Goal: Task Accomplishment & Management: Use online tool/utility

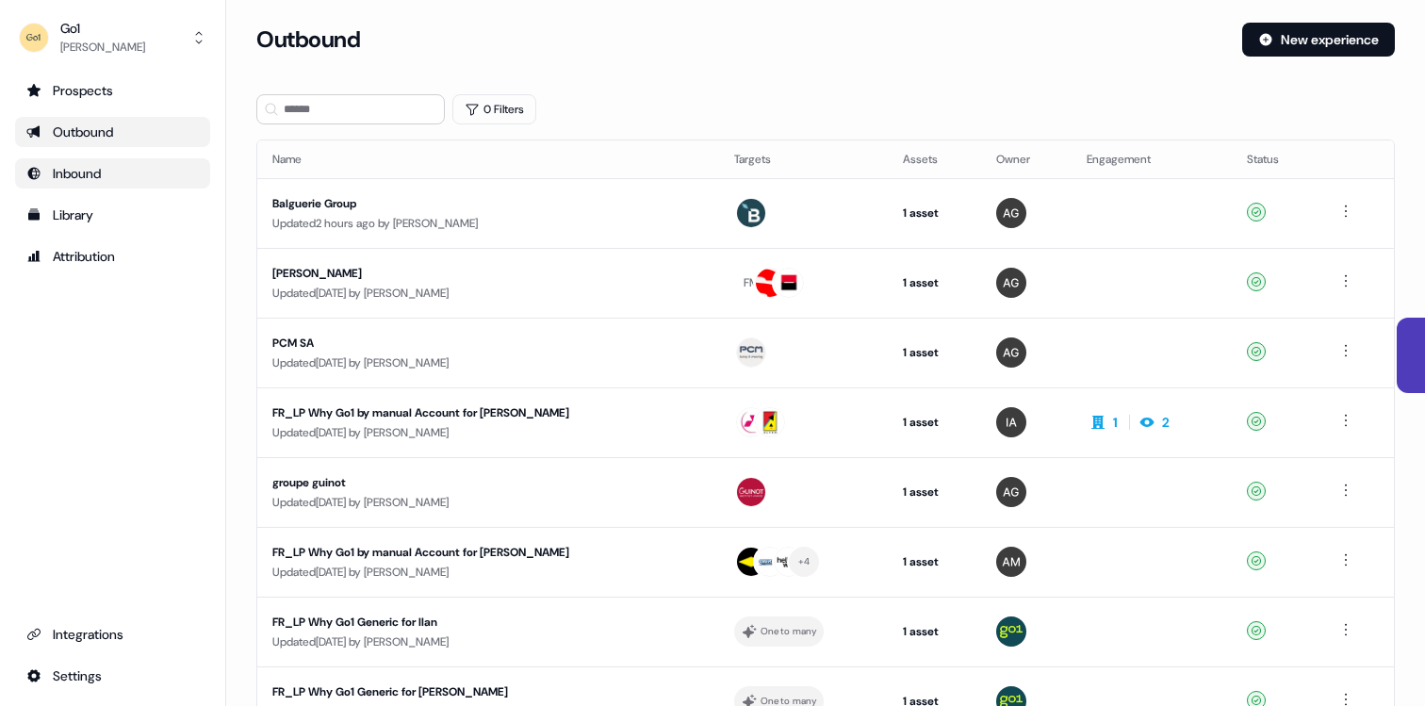
click at [136, 169] on div "Inbound" at bounding box center [112, 173] width 173 height 19
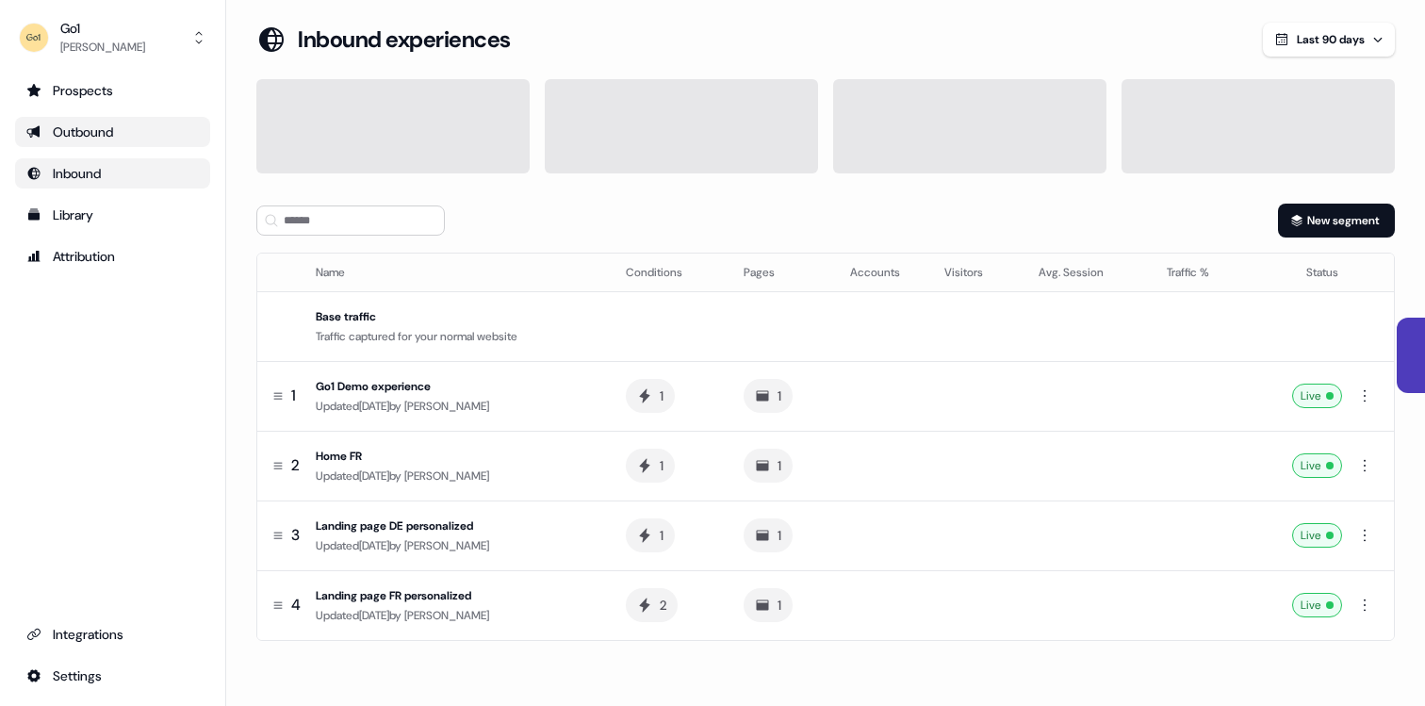
click at [115, 130] on div "Outbound" at bounding box center [112, 132] width 173 height 19
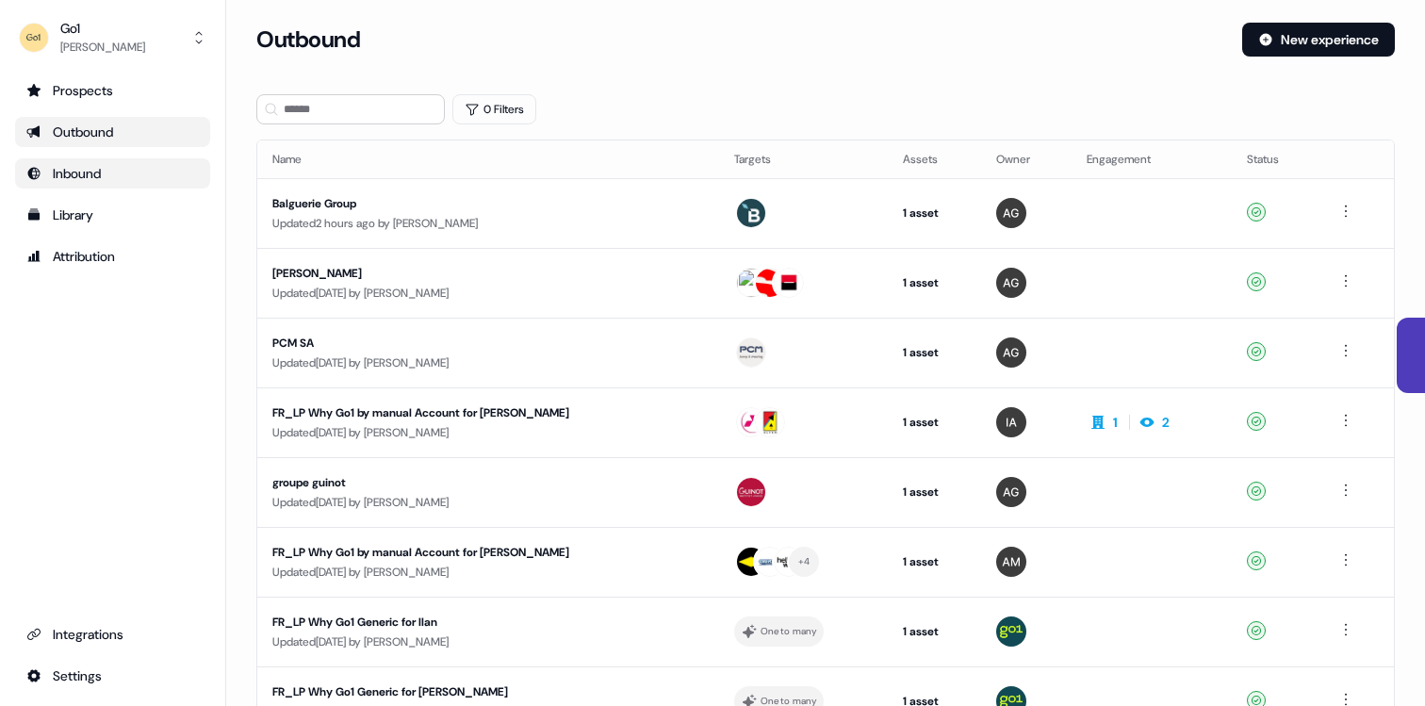
click at [110, 164] on div "Inbound" at bounding box center [112, 173] width 173 height 19
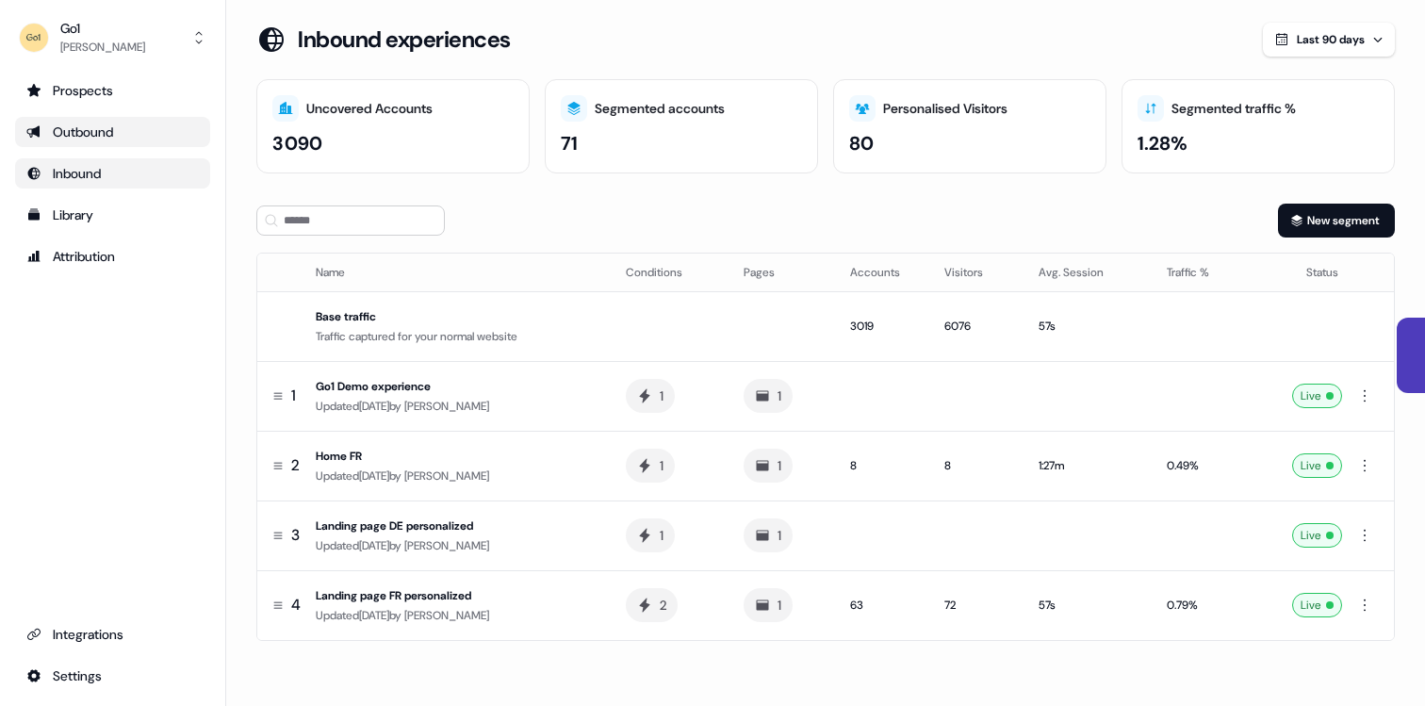
click at [99, 119] on link "Outbound" at bounding box center [112, 132] width 195 height 30
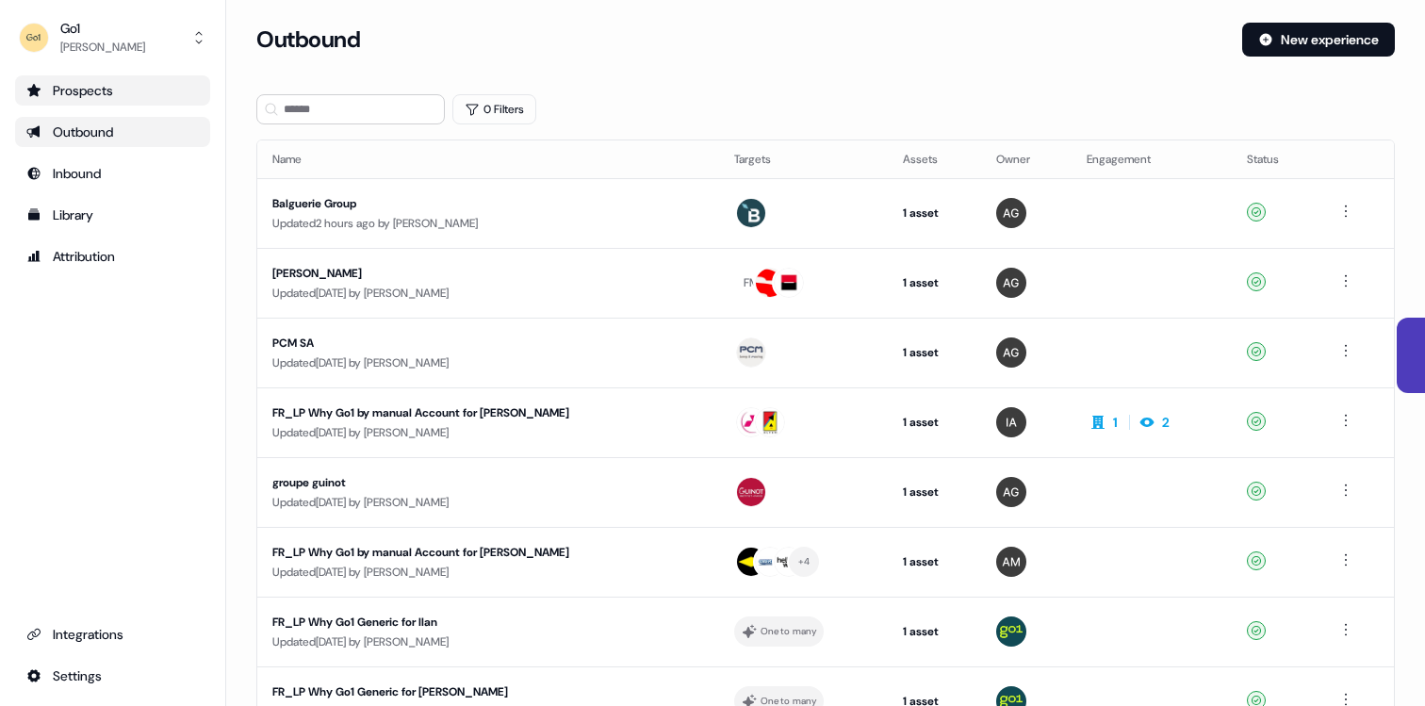
click at [90, 91] on div "Prospects" at bounding box center [112, 90] width 173 height 19
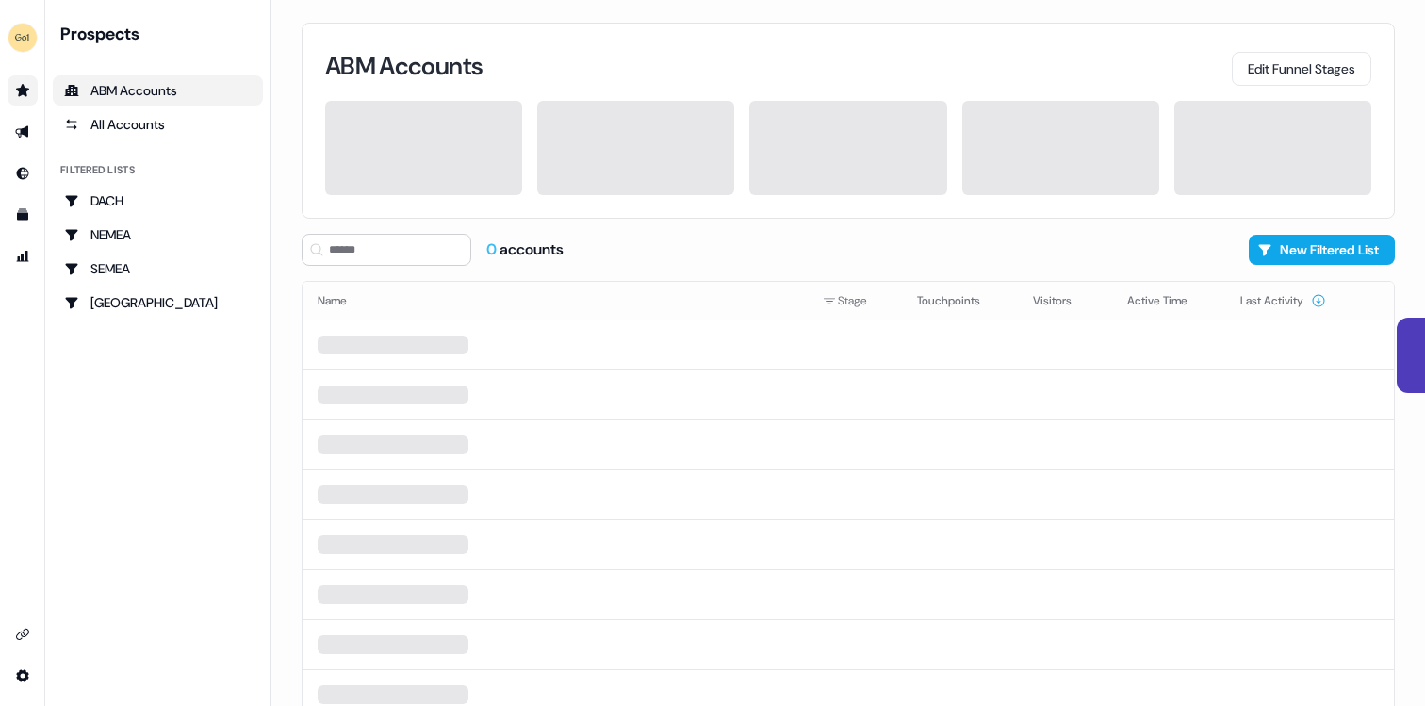
click at [78, 87] on icon "ABM Accounts" at bounding box center [71, 90] width 15 height 15
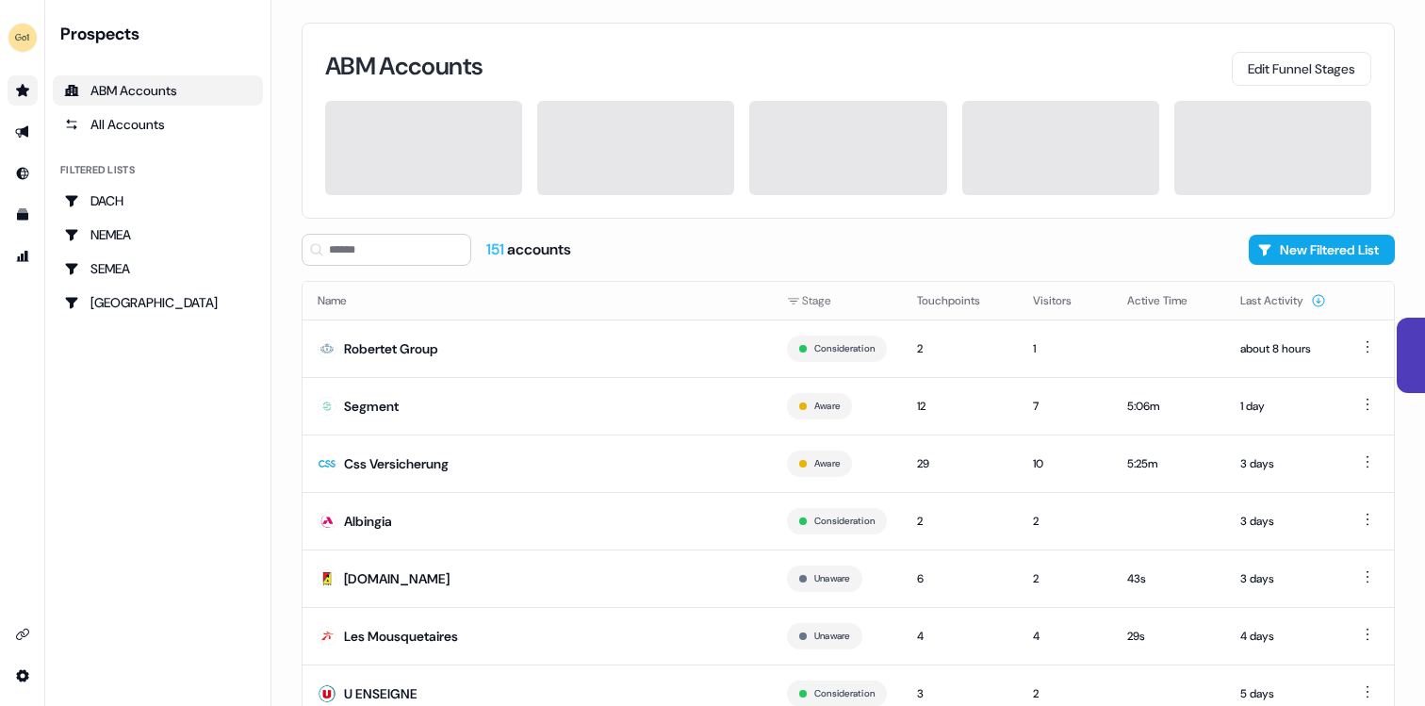
click at [35, 87] on link "Go to prospects" at bounding box center [23, 90] width 30 height 30
click at [28, 135] on icon "Go to outbound experience" at bounding box center [22, 131] width 15 height 15
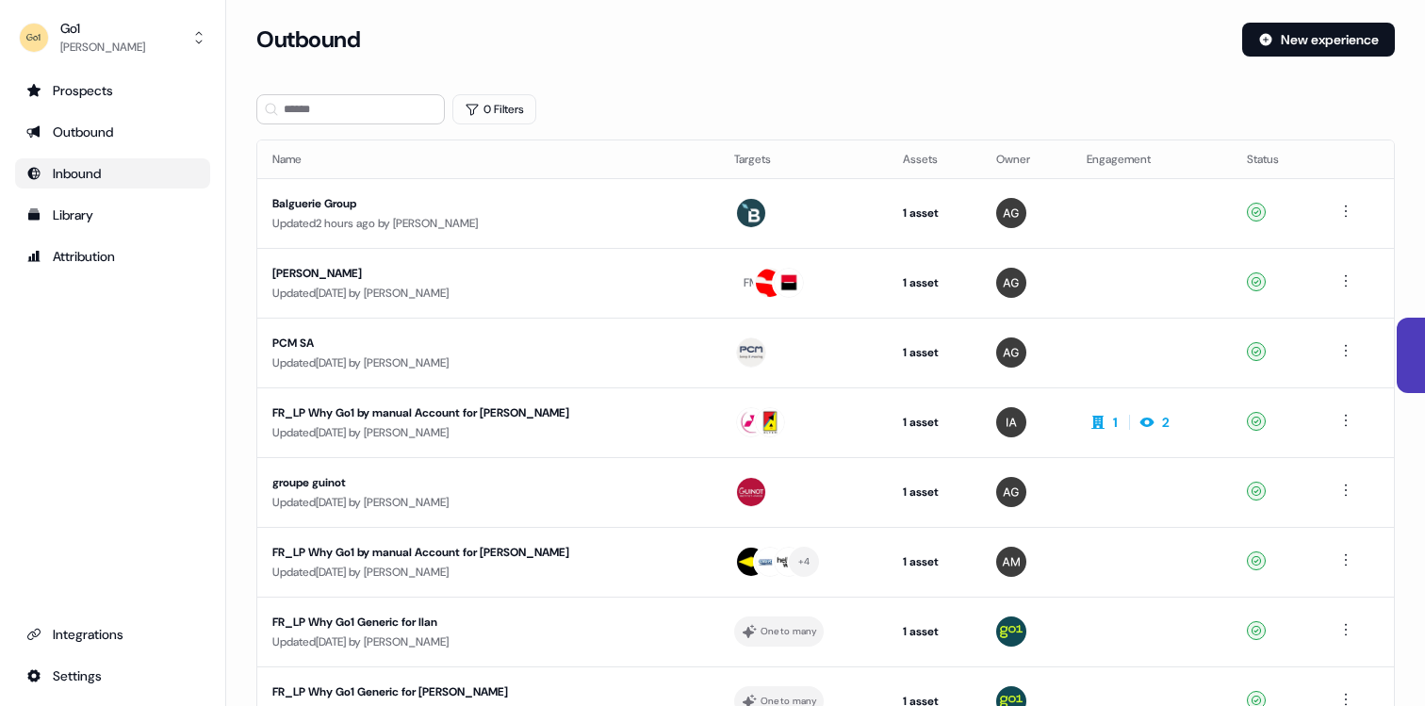
click at [83, 182] on div "Inbound" at bounding box center [112, 173] width 173 height 19
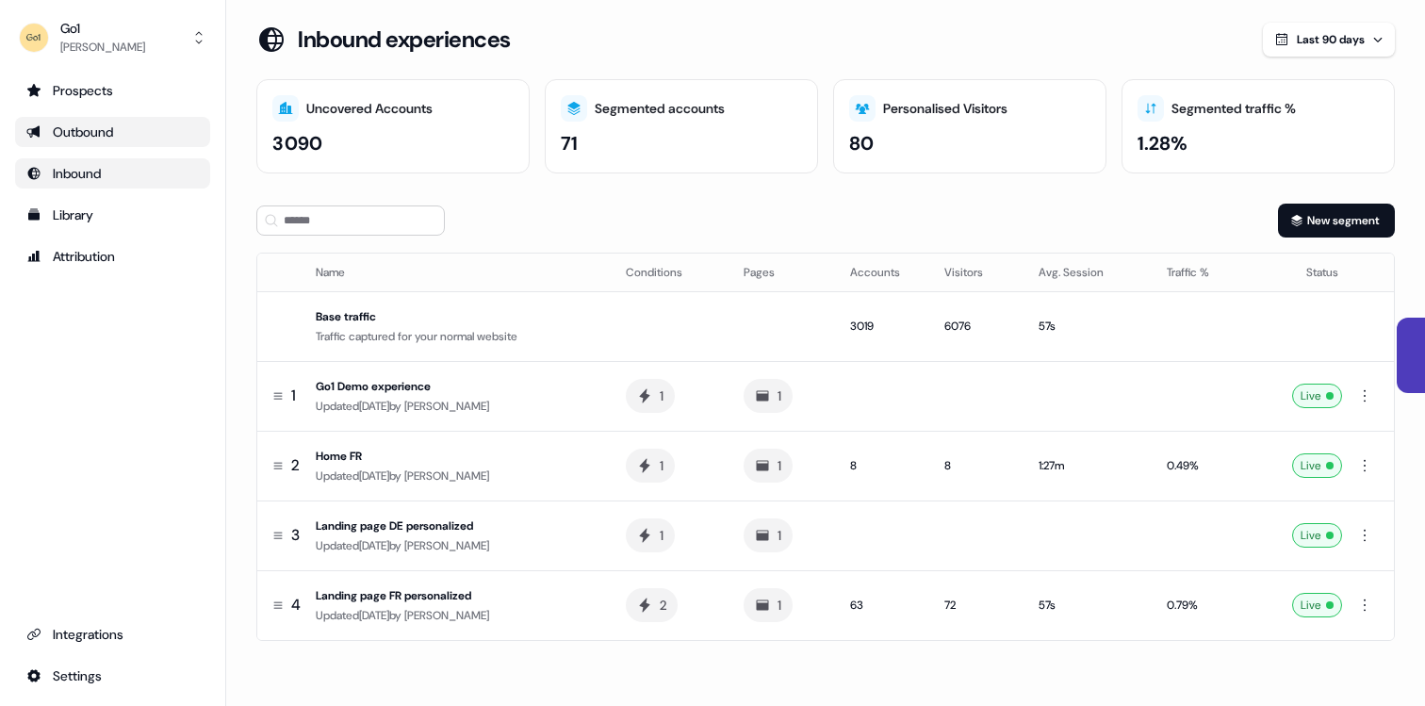
click at [90, 129] on div "Outbound" at bounding box center [112, 132] width 173 height 19
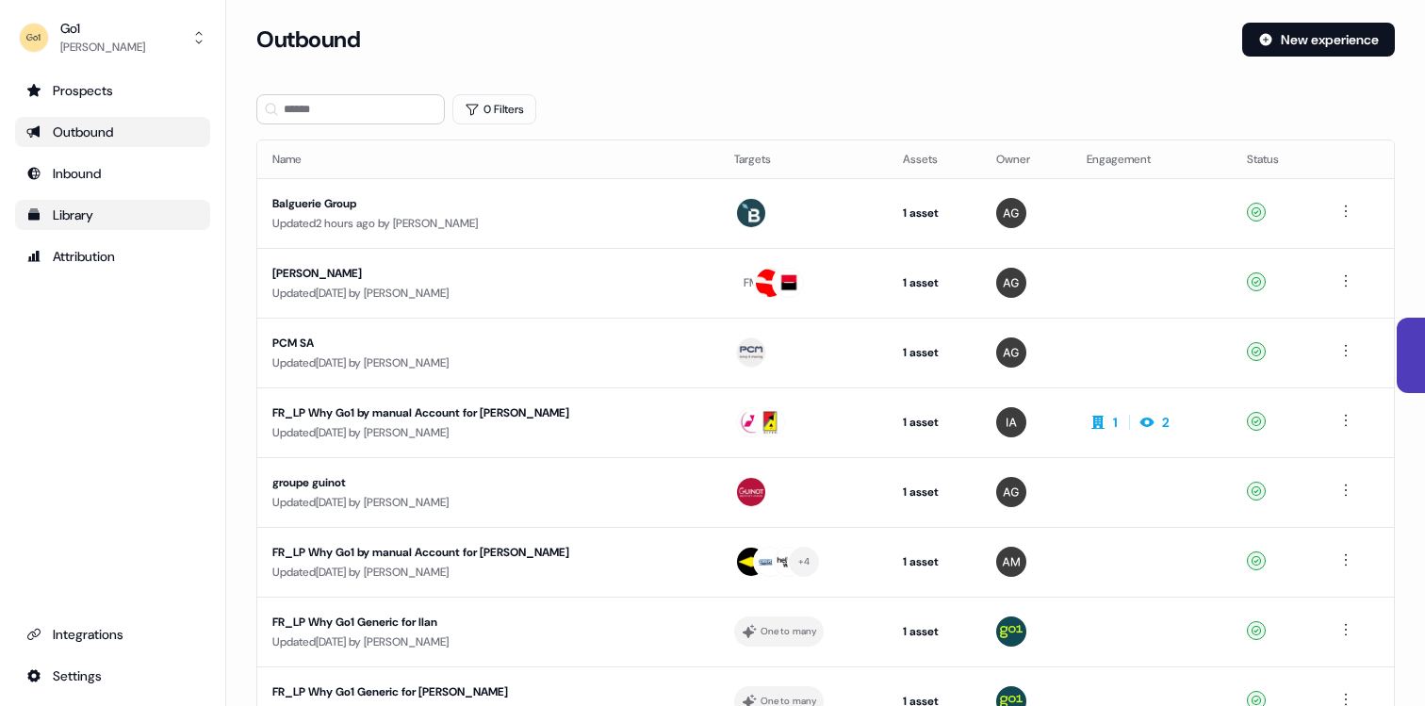
click at [69, 217] on div "Library" at bounding box center [112, 215] width 173 height 19
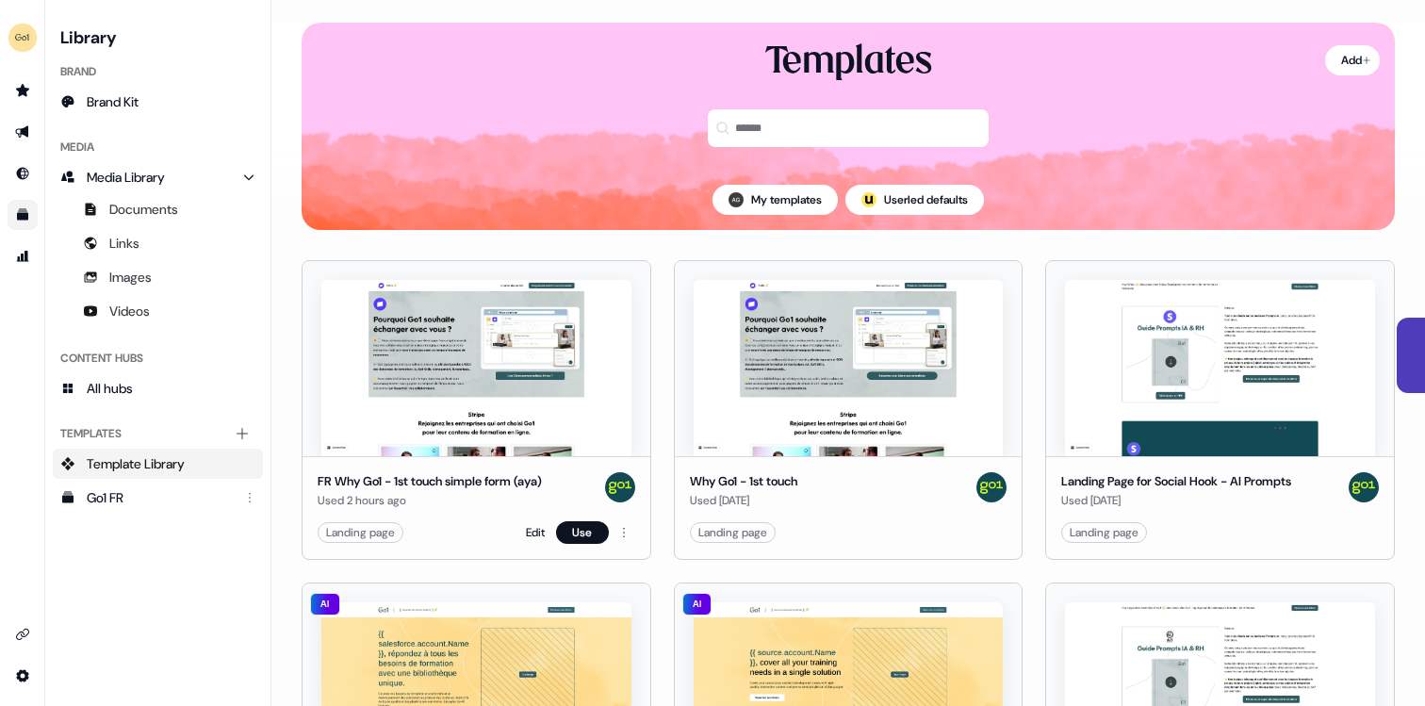
click at [440, 416] on img at bounding box center [476, 368] width 310 height 176
click at [583, 523] on button "Use" at bounding box center [582, 532] width 53 height 23
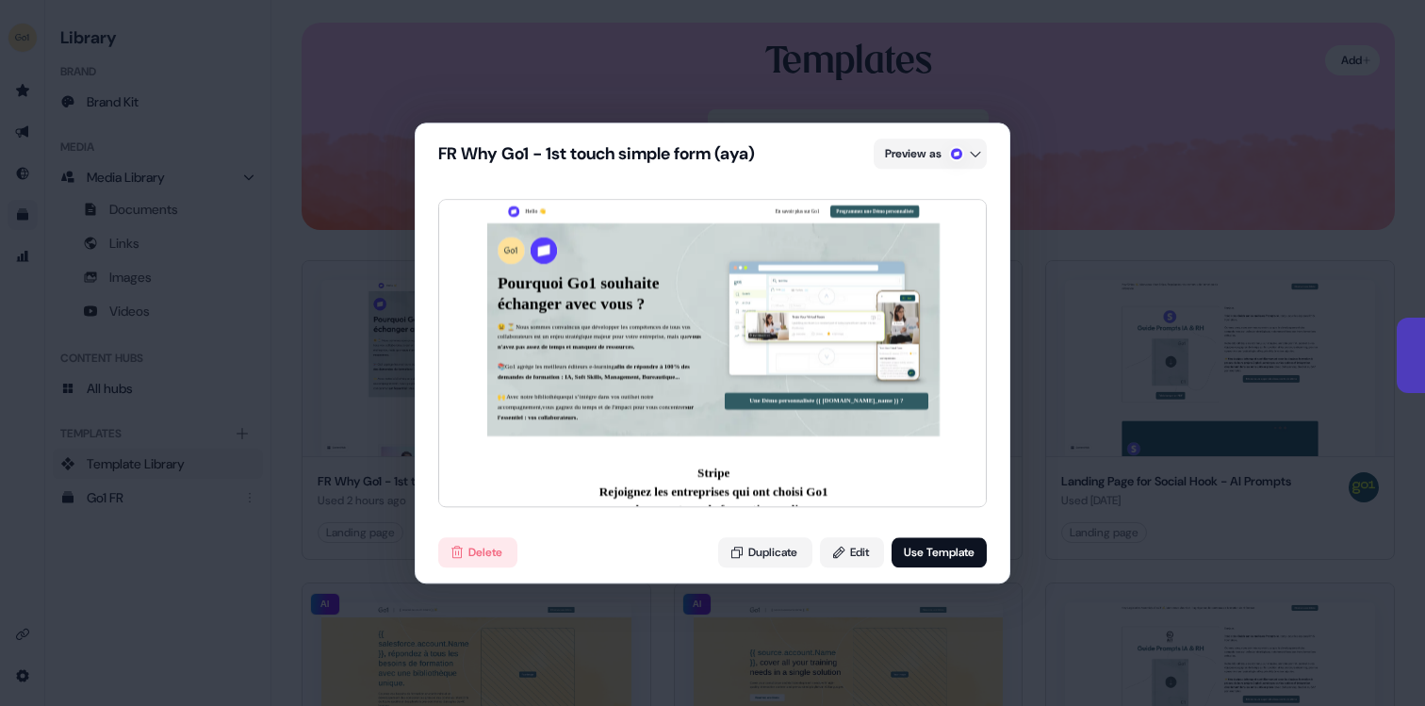
select select "**"
click at [943, 559] on button "Use Template" at bounding box center [939, 552] width 95 height 30
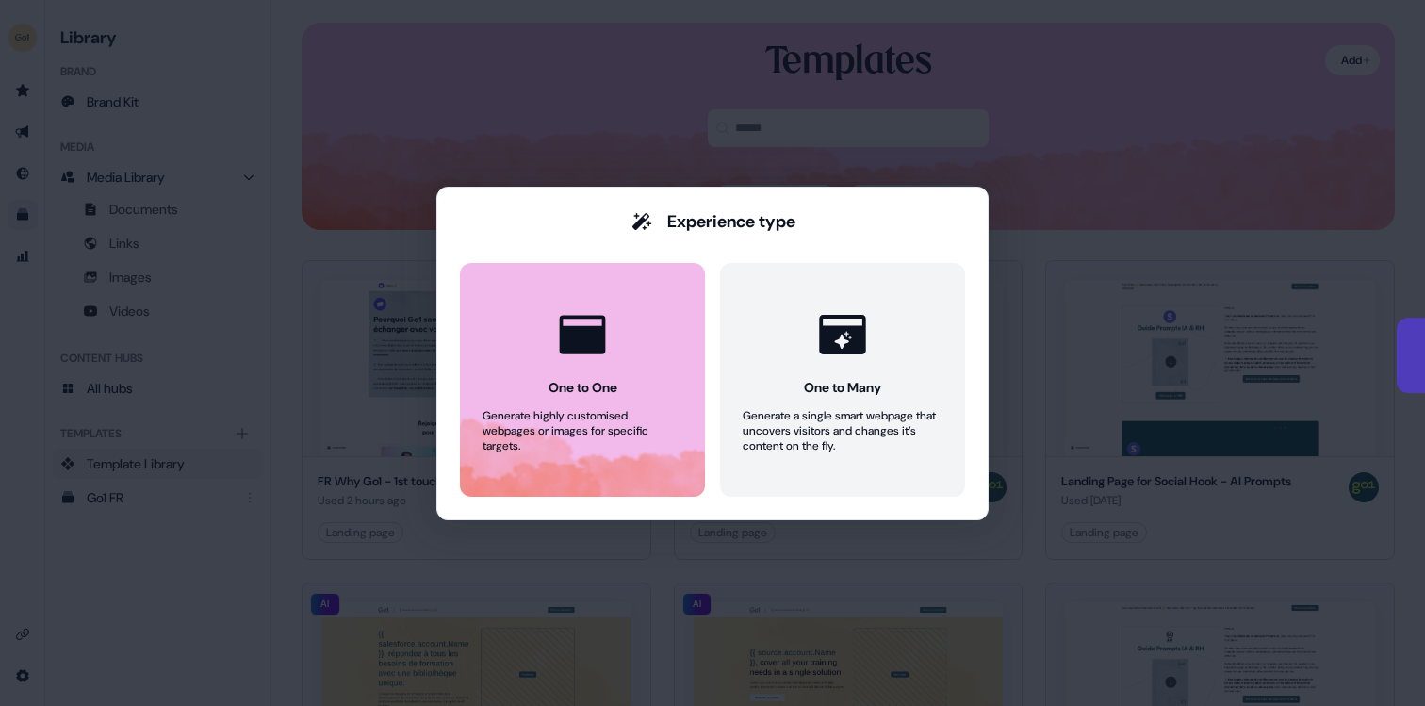
click at [558, 370] on button "One to One Generate highly customised webpages or images for specific targets." at bounding box center [582, 380] width 245 height 234
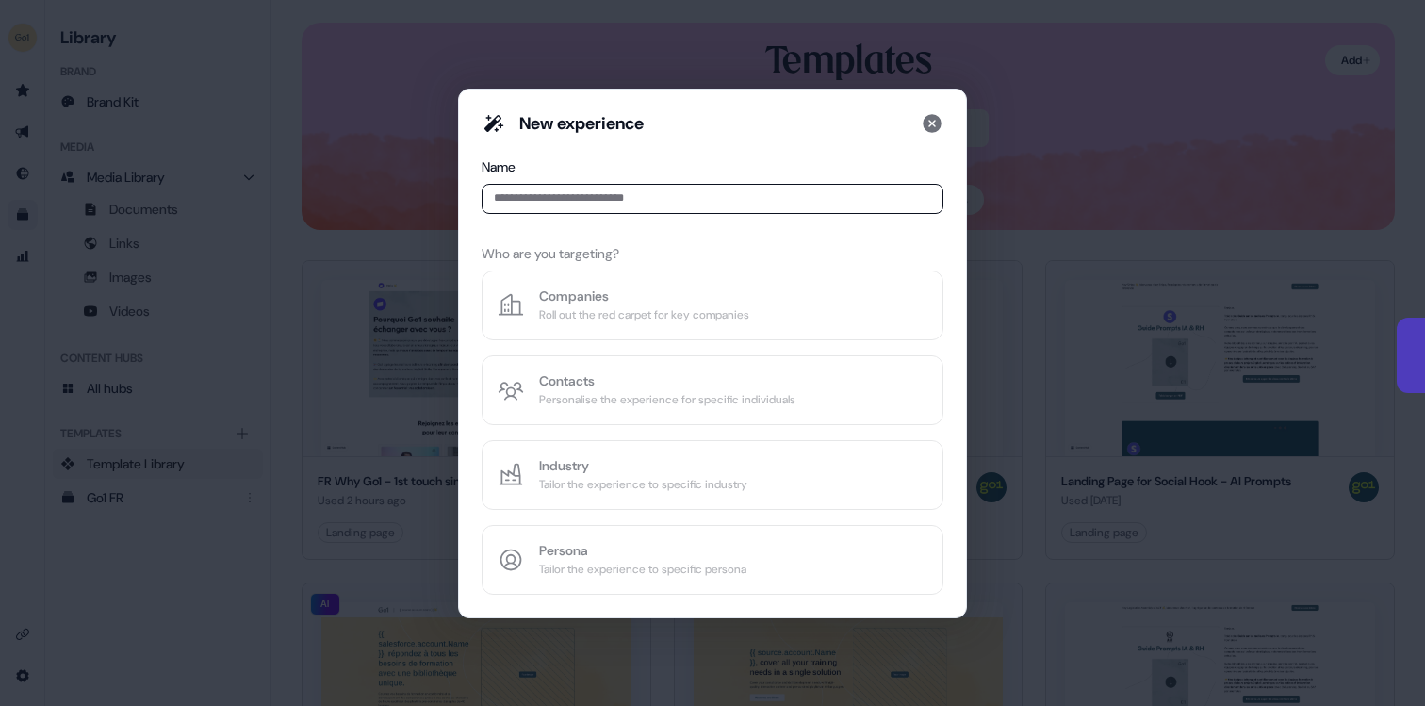
click at [575, 305] on div "New experience Name Who are you targeting? Companies Roll out the red carpet fo…" at bounding box center [713, 353] width 462 height 483
click at [575, 206] on input at bounding box center [713, 199] width 462 height 30
paste input "**********"
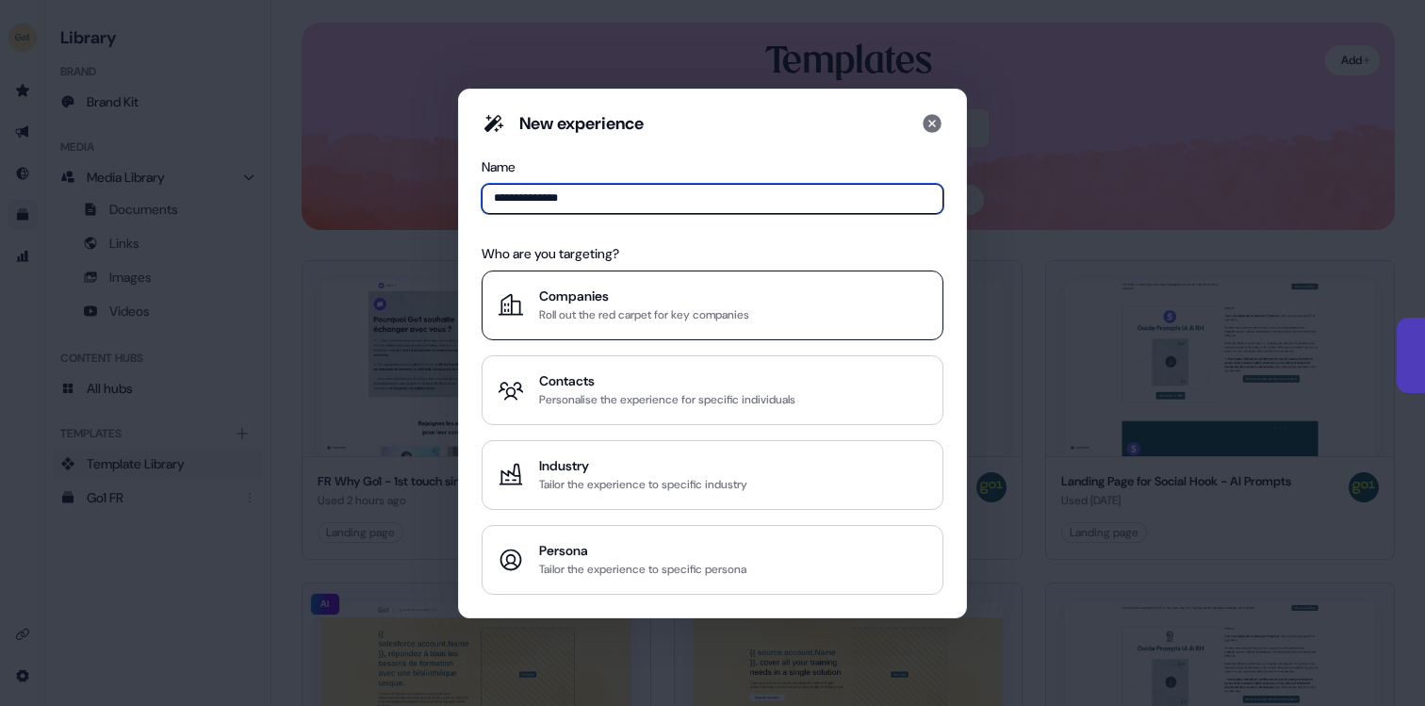
type input "**********"
click at [586, 276] on button "Companies Roll out the red carpet for key companies" at bounding box center [713, 306] width 462 height 70
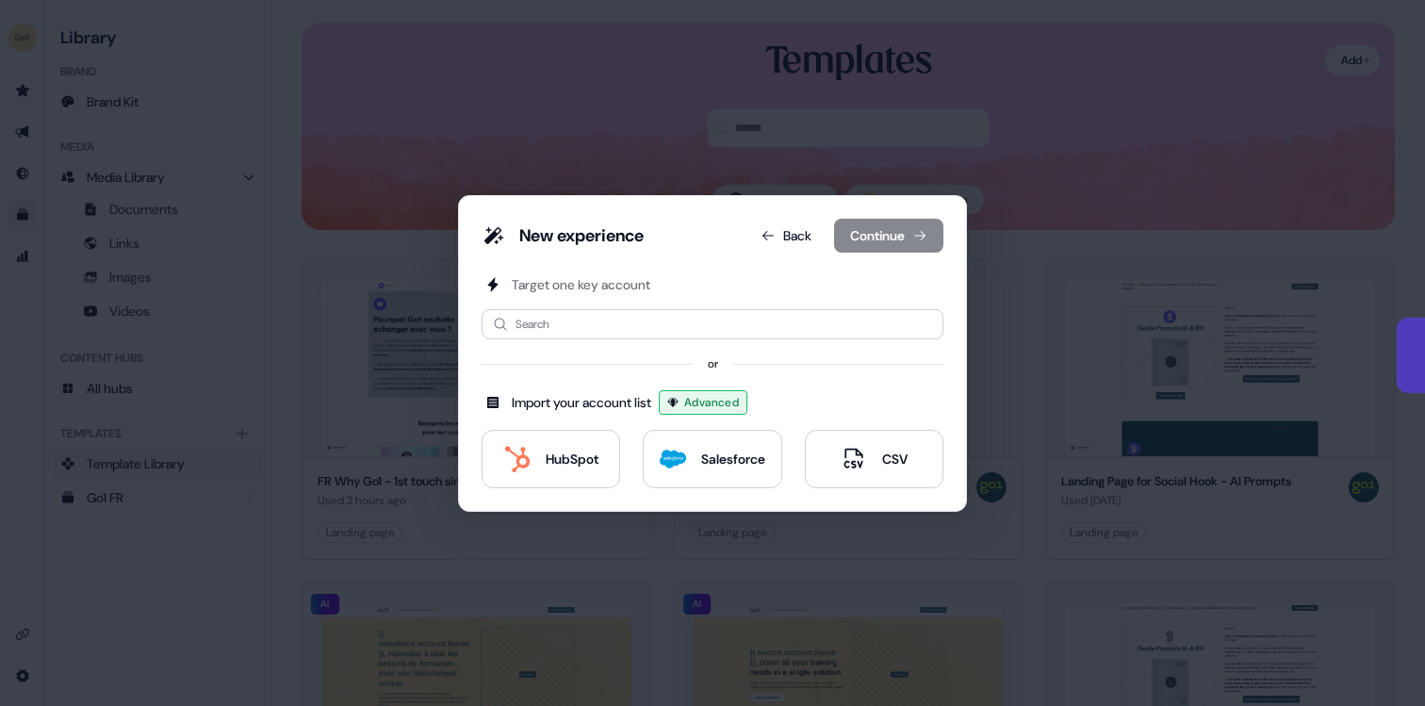
click at [620, 348] on div "Target one key account Search or Import your account list Advanced HubSpot Sale…" at bounding box center [713, 381] width 462 height 213
click at [695, 461] on div "Salesforce" at bounding box center [713, 459] width 106 height 26
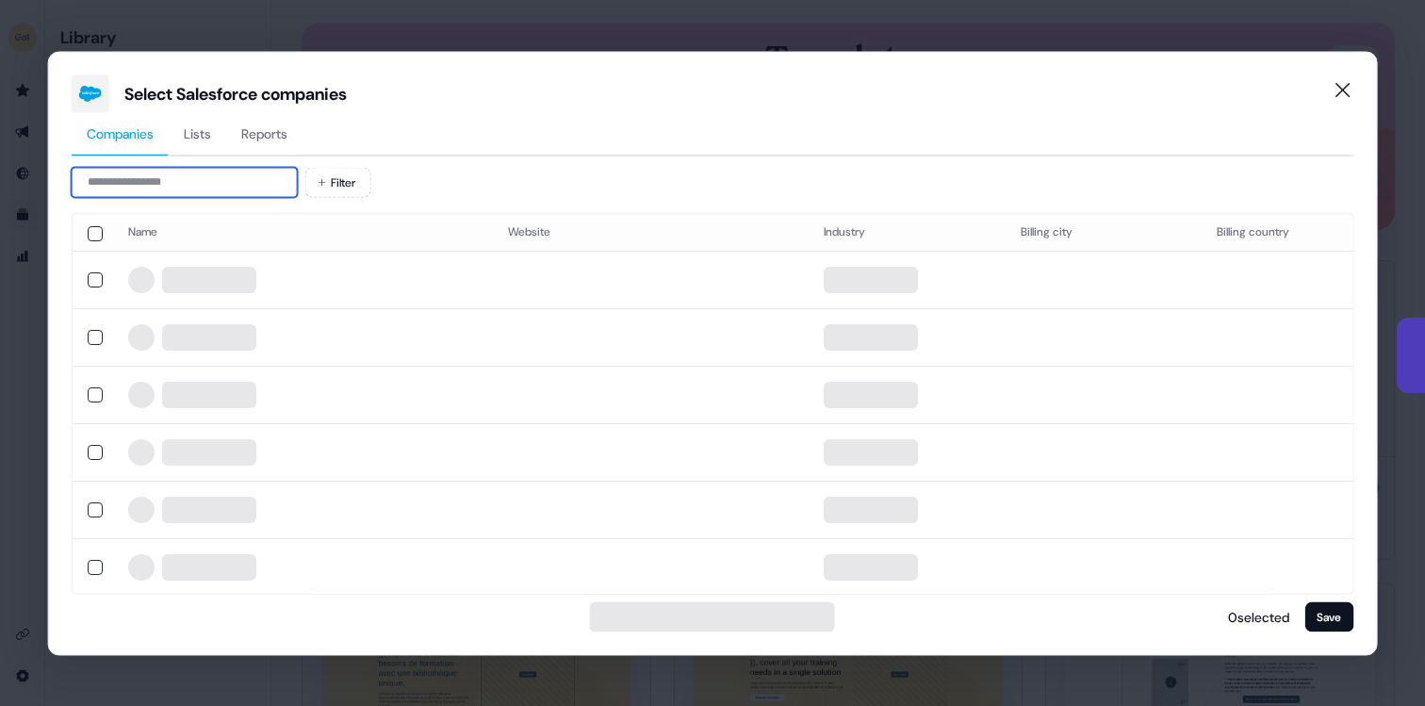
click at [201, 186] on input at bounding box center [185, 182] width 226 height 30
paste input "**********"
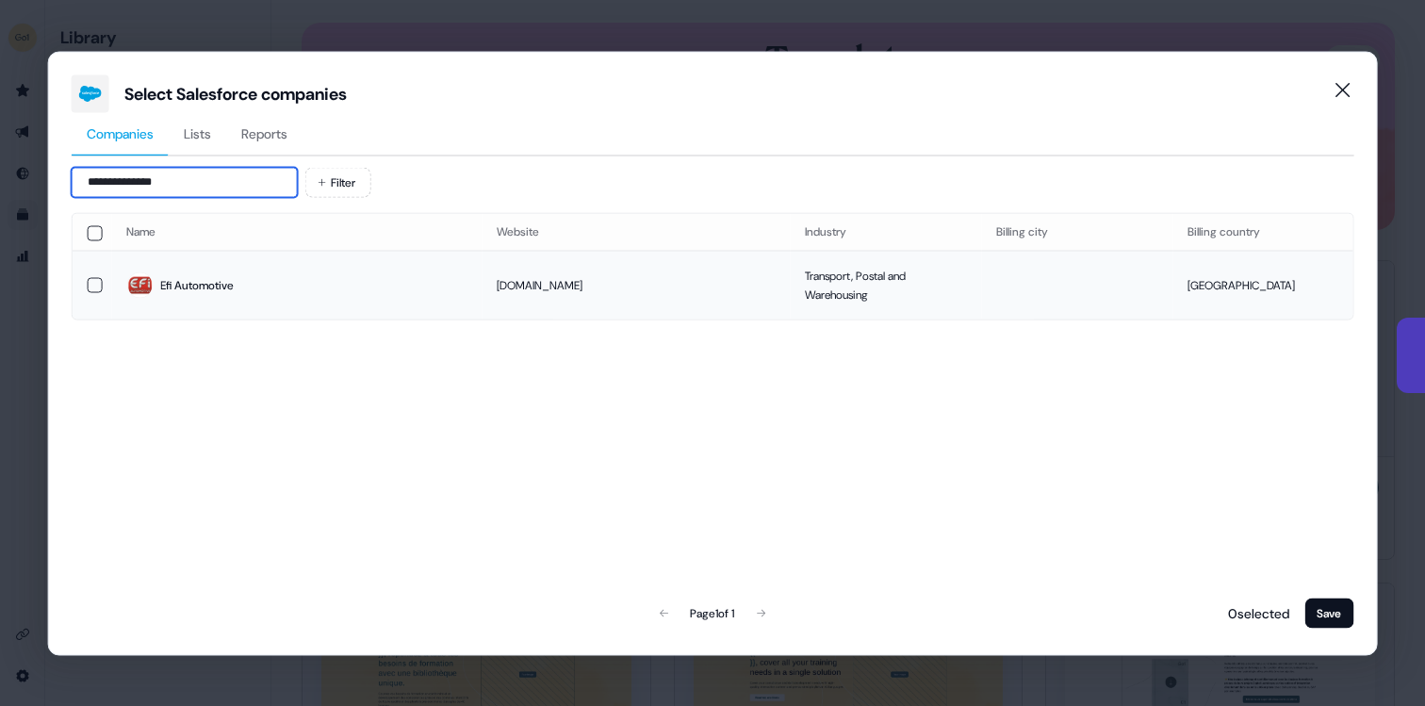
type input "**********"
click at [199, 270] on td "Efi Automotive" at bounding box center [296, 285] width 370 height 69
click at [1327, 607] on button "Save" at bounding box center [1329, 613] width 49 height 30
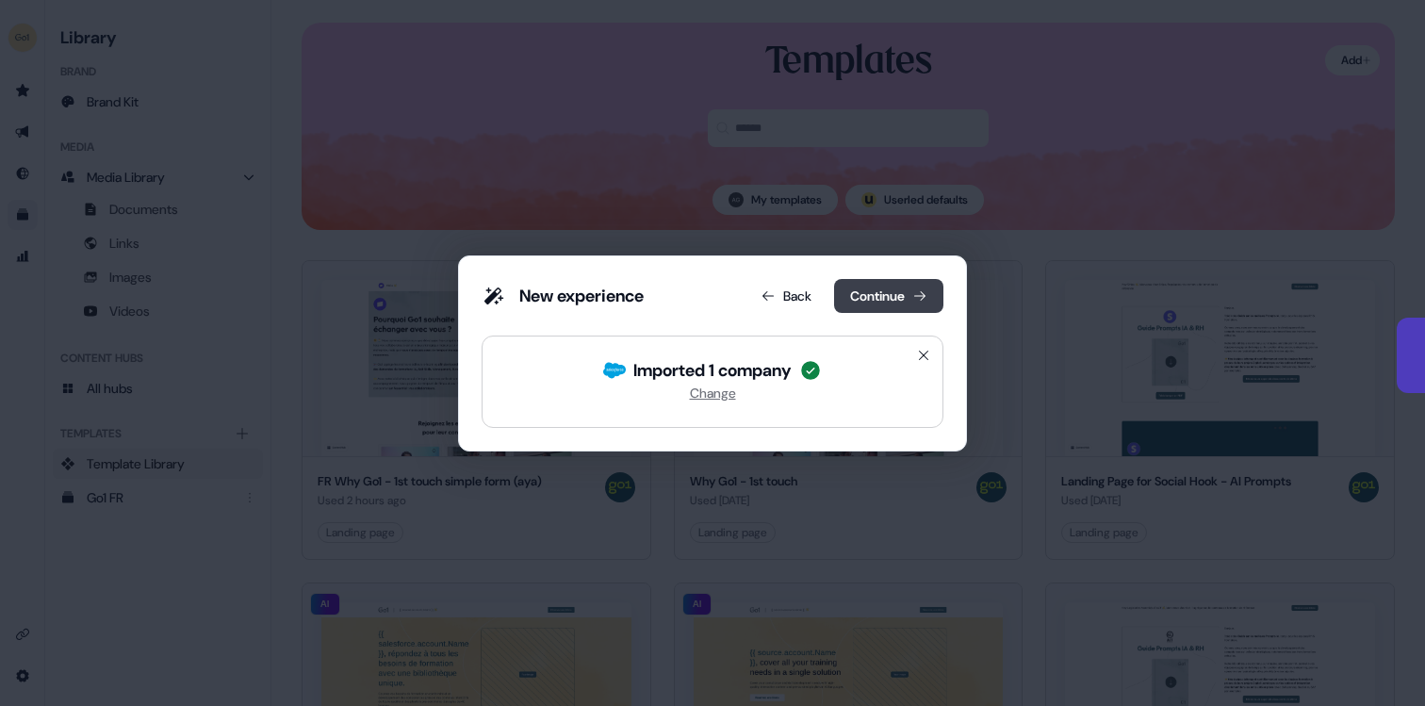
click at [881, 290] on button "Continue" at bounding box center [888, 296] width 109 height 34
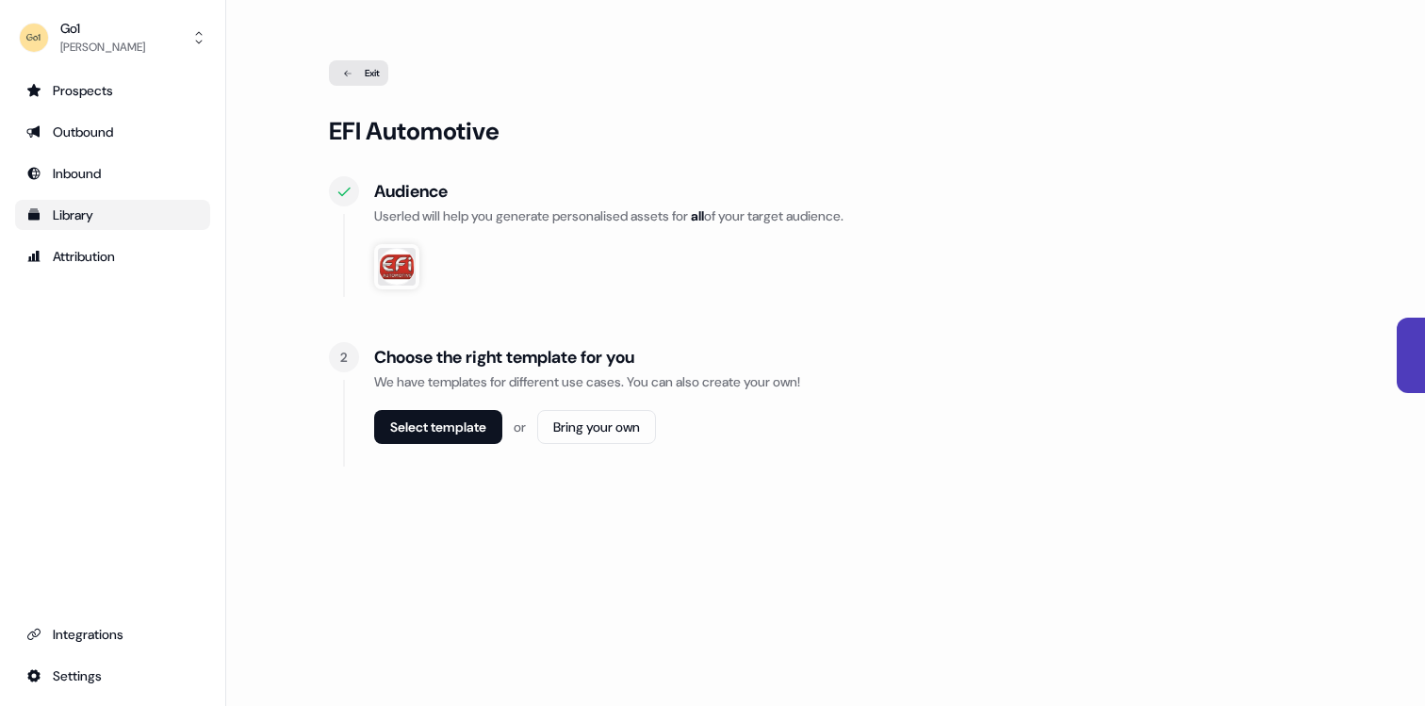
click at [432, 447] on div "Select template or Bring your own" at bounding box center [848, 434] width 949 height 49
click at [425, 421] on button "Select template" at bounding box center [438, 427] width 128 height 34
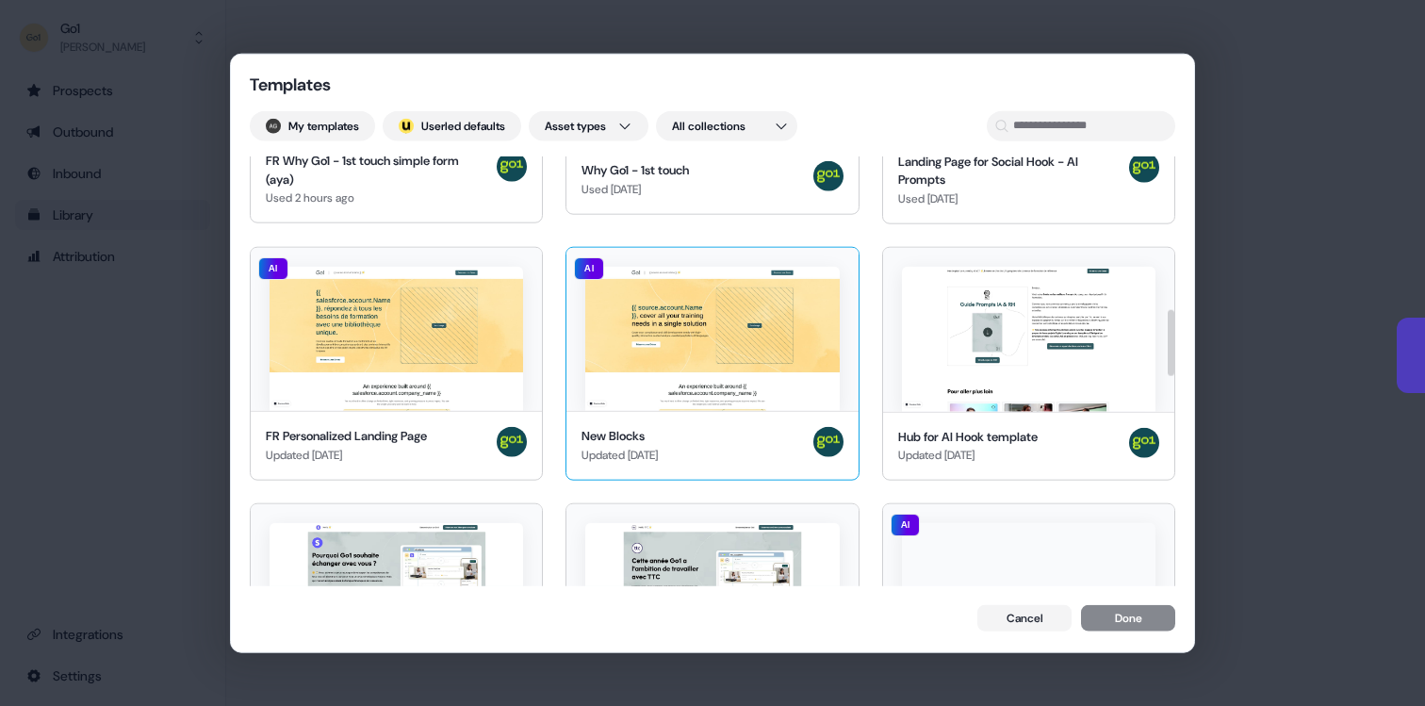
scroll to position [21, 0]
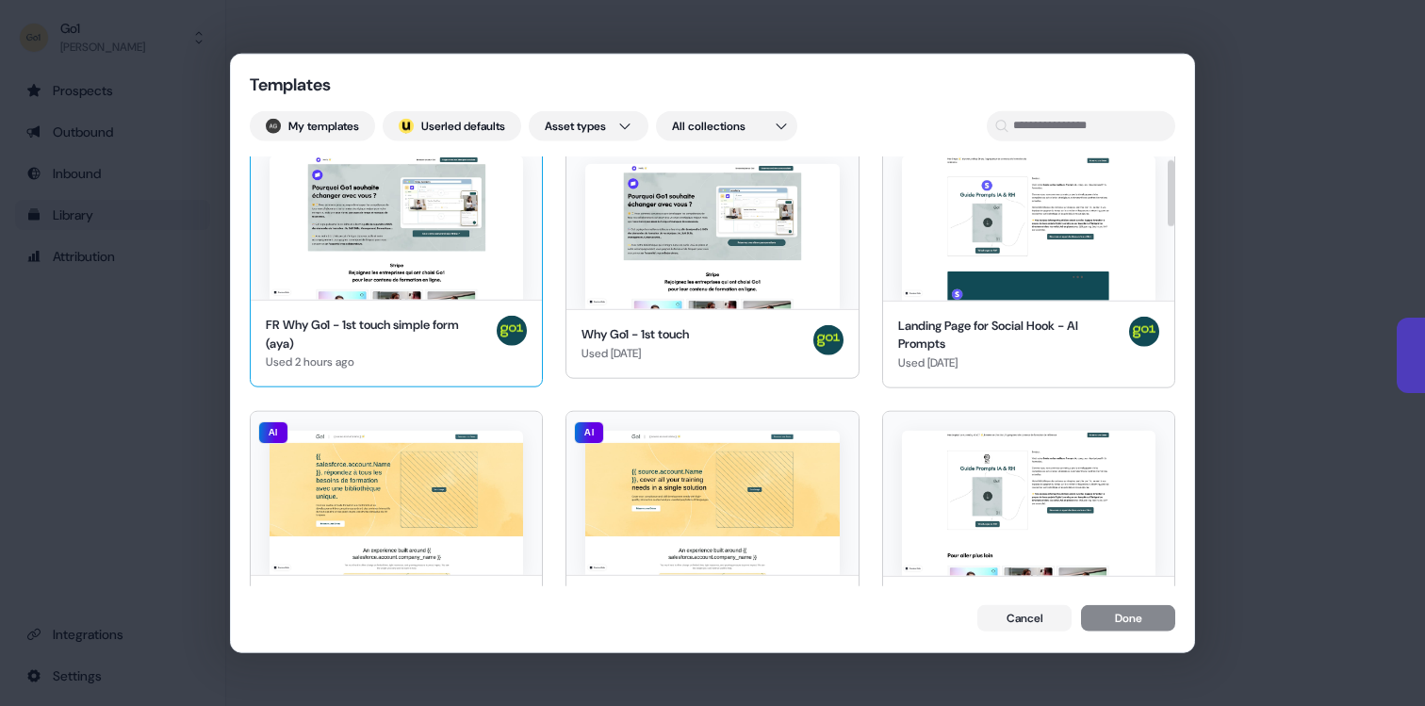
click at [424, 243] on img at bounding box center [397, 227] width 254 height 145
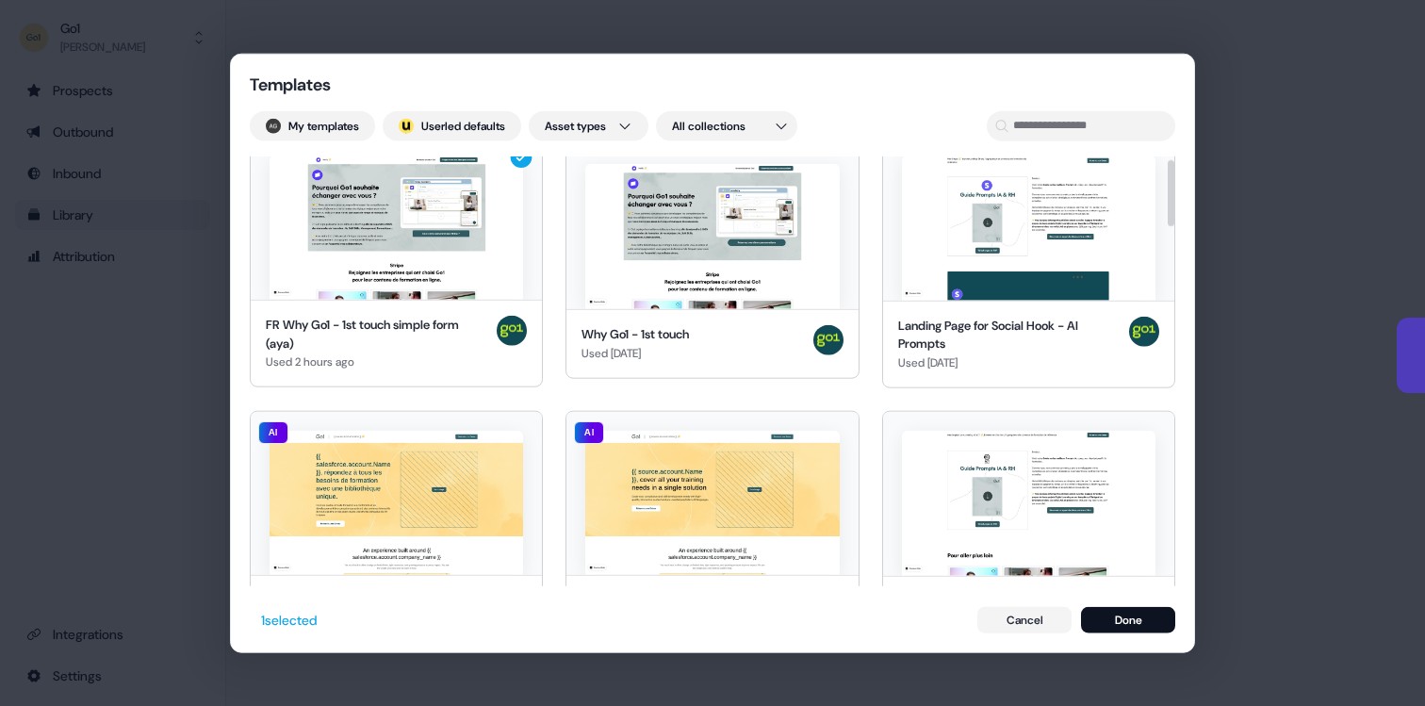
click at [1129, 599] on div "Templates My templates ; Userled defaults Asset types All collections FR Why Go…" at bounding box center [712, 354] width 963 height 600
click at [1131, 614] on button "Done" at bounding box center [1128, 620] width 94 height 26
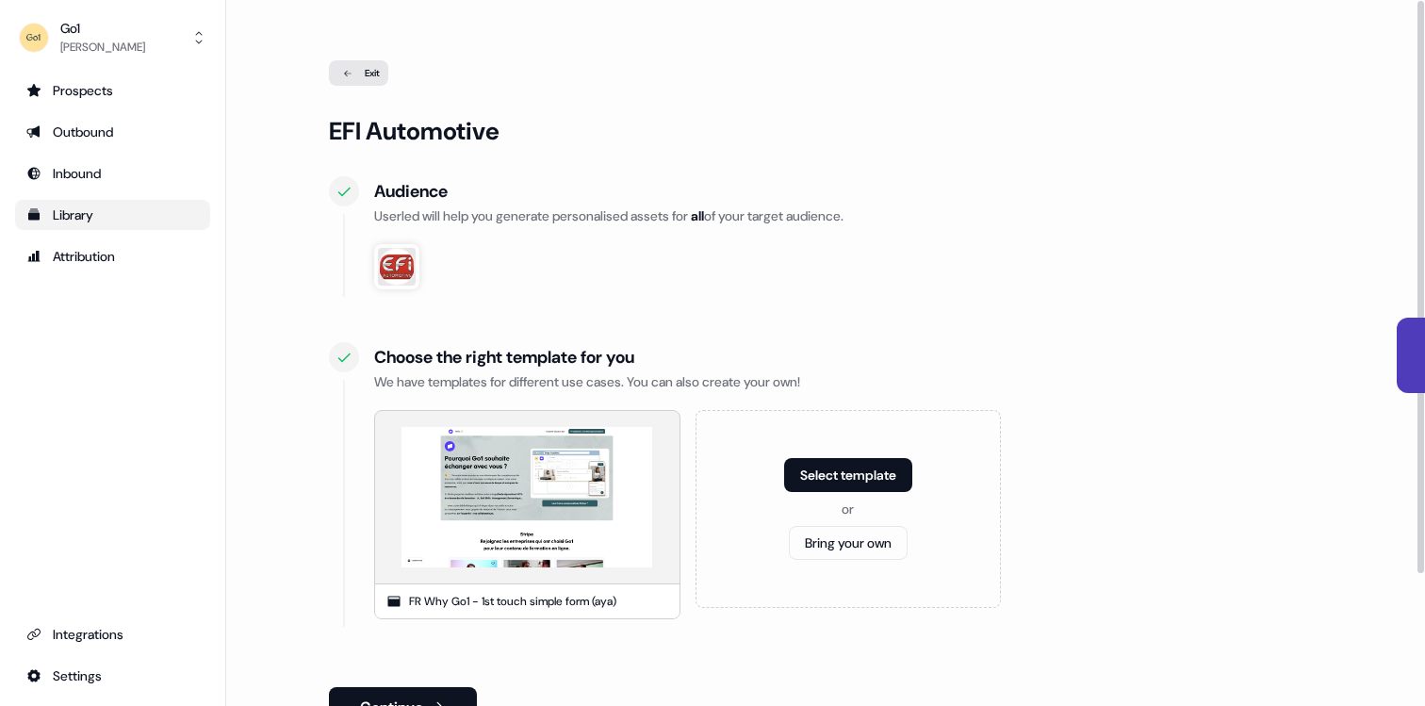
scroll to position [162, 0]
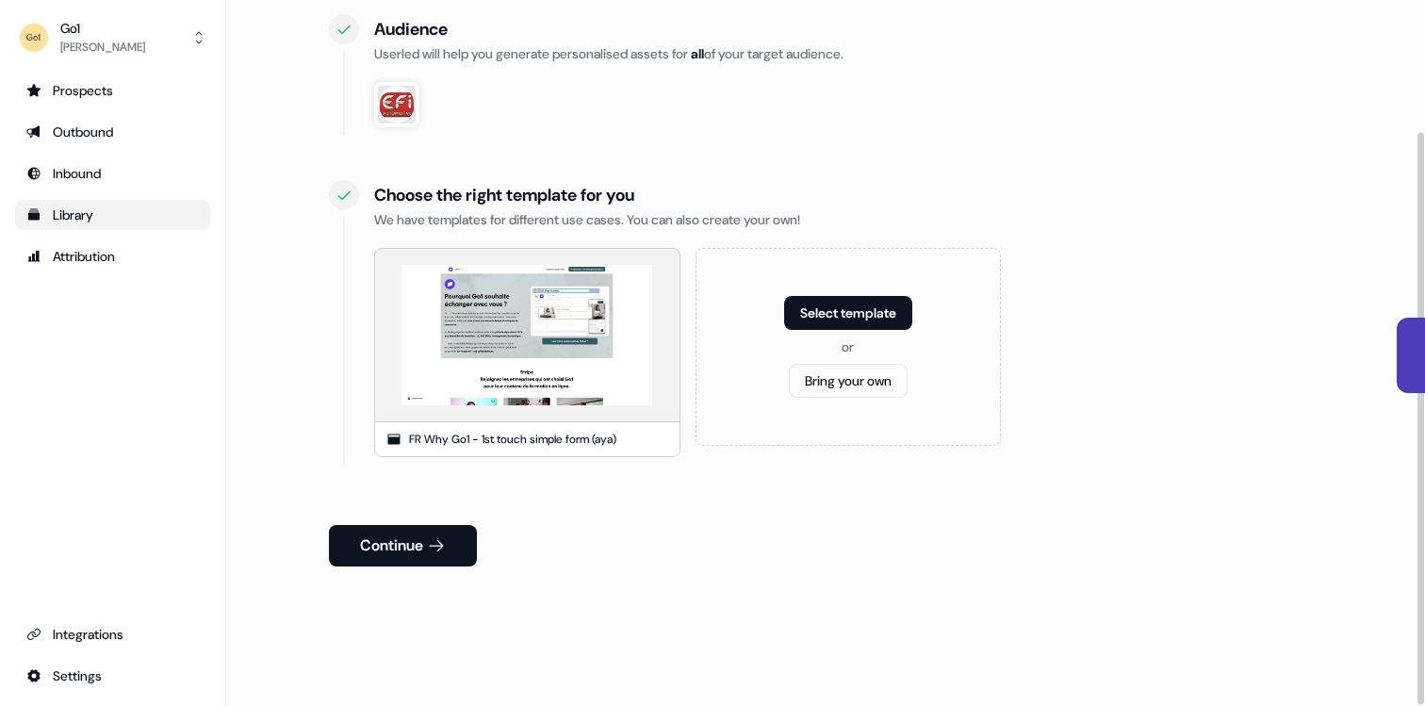
click at [495, 533] on div "Continue" at bounding box center [826, 545] width 995 height 41
click at [444, 542] on icon at bounding box center [436, 545] width 19 height 19
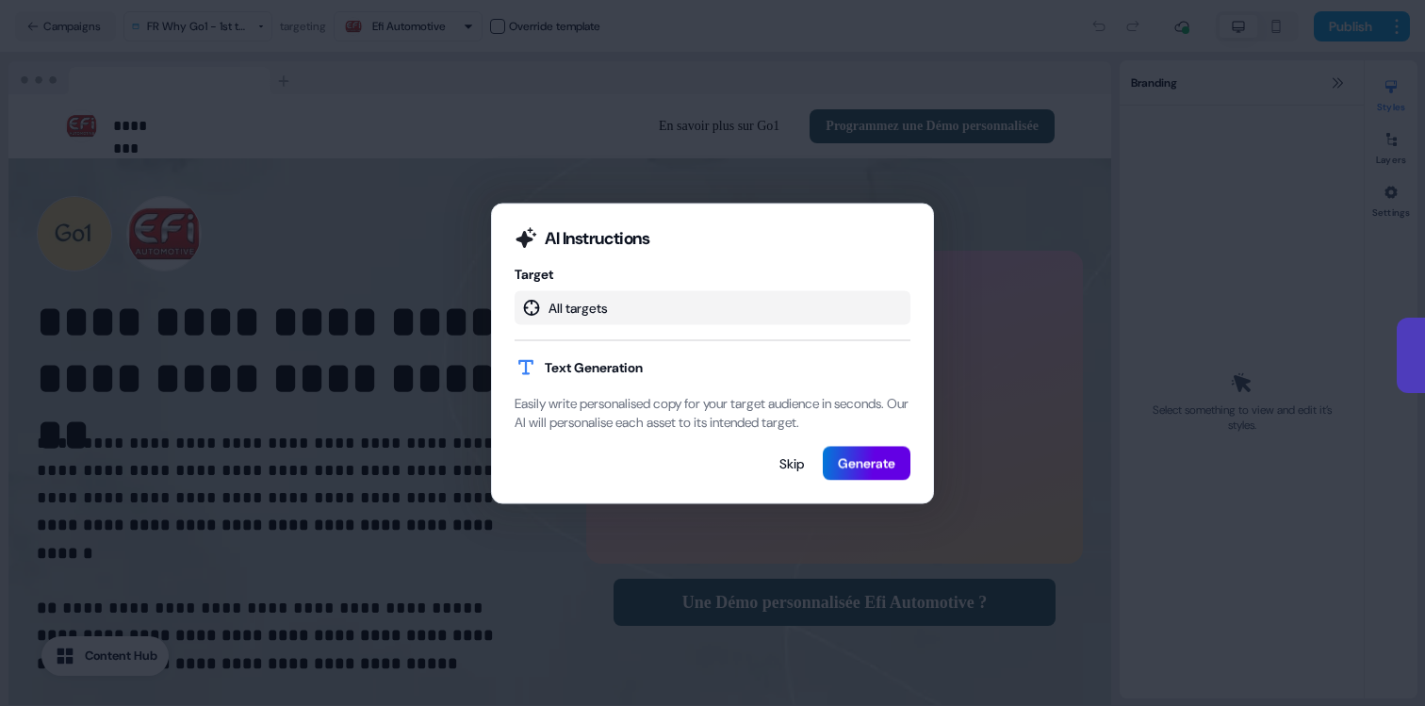
select select "**"
click at [847, 479] on button "Generate" at bounding box center [867, 463] width 88 height 34
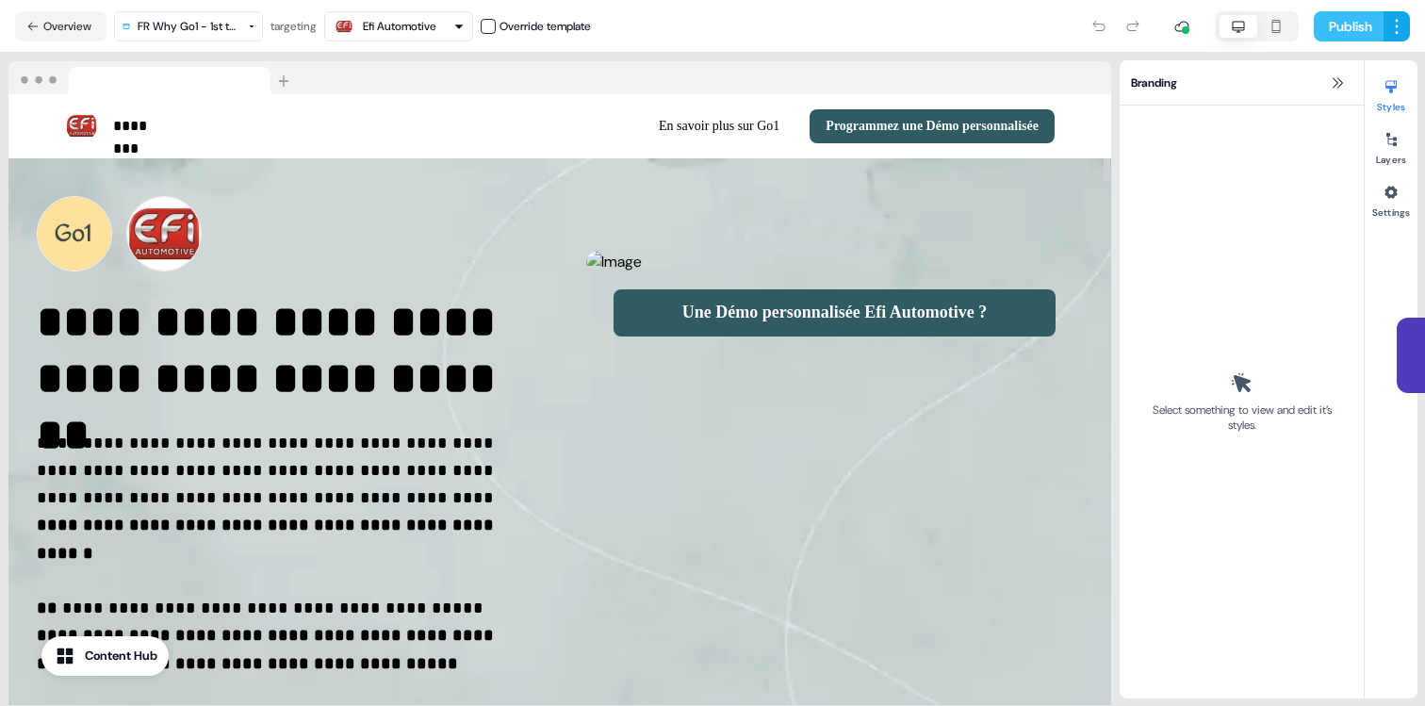
click at [1330, 24] on button "Publish" at bounding box center [1349, 26] width 70 height 30
click at [62, 22] on button "Overview" at bounding box center [60, 26] width 91 height 30
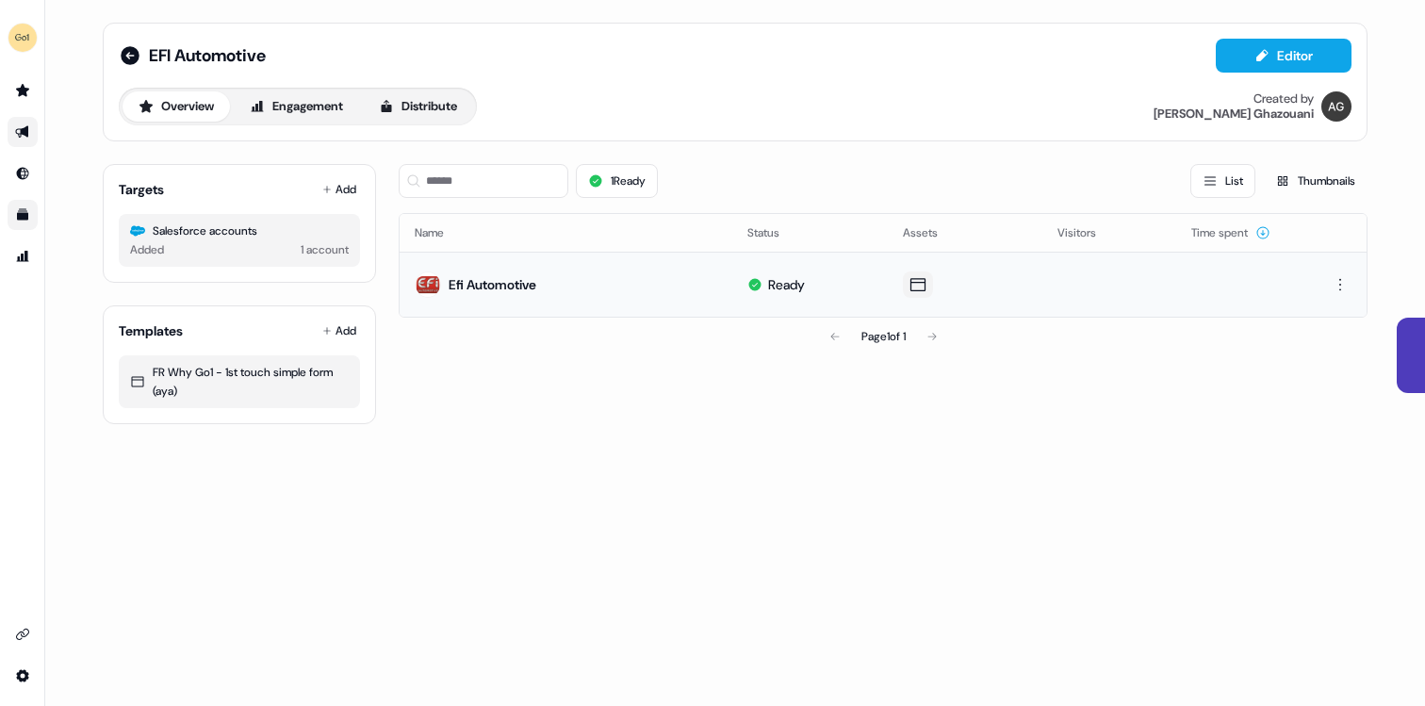
click at [917, 281] on icon at bounding box center [918, 284] width 15 height 13
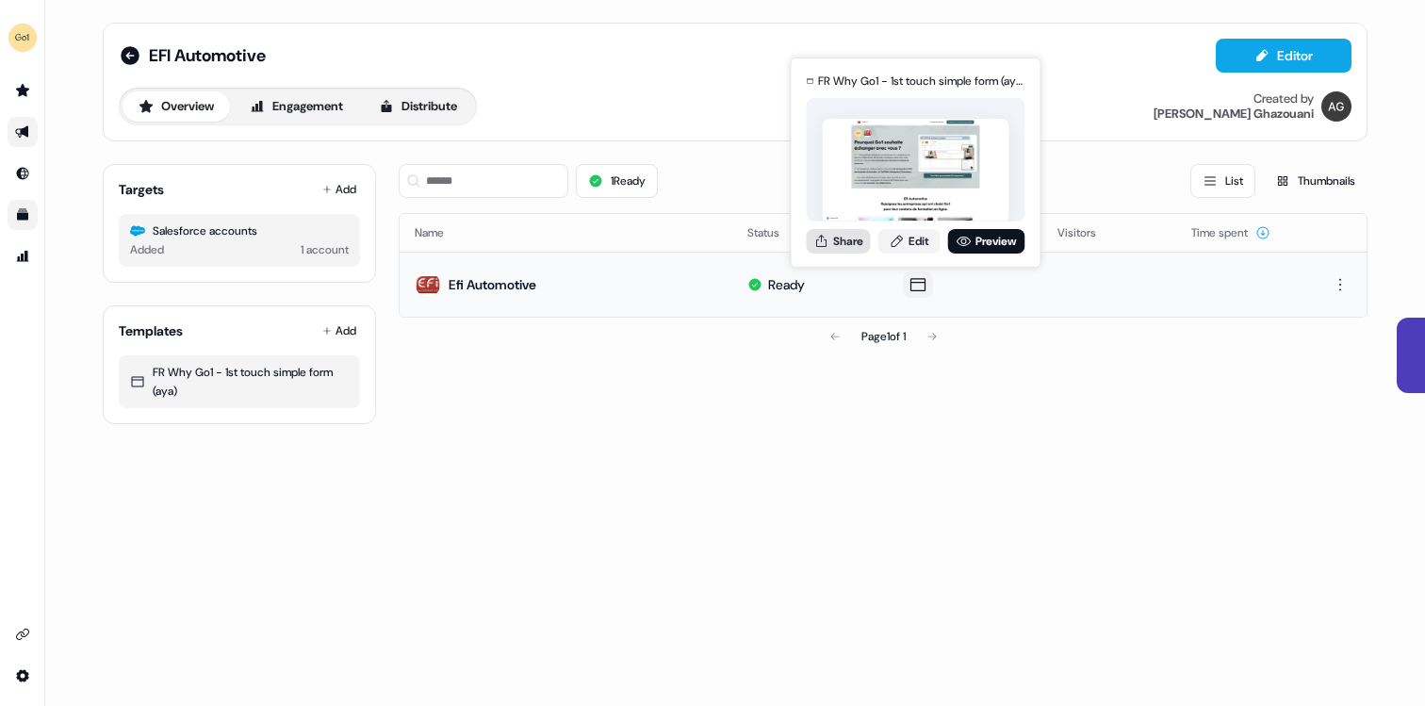
click at [847, 241] on button "Share" at bounding box center [839, 241] width 64 height 25
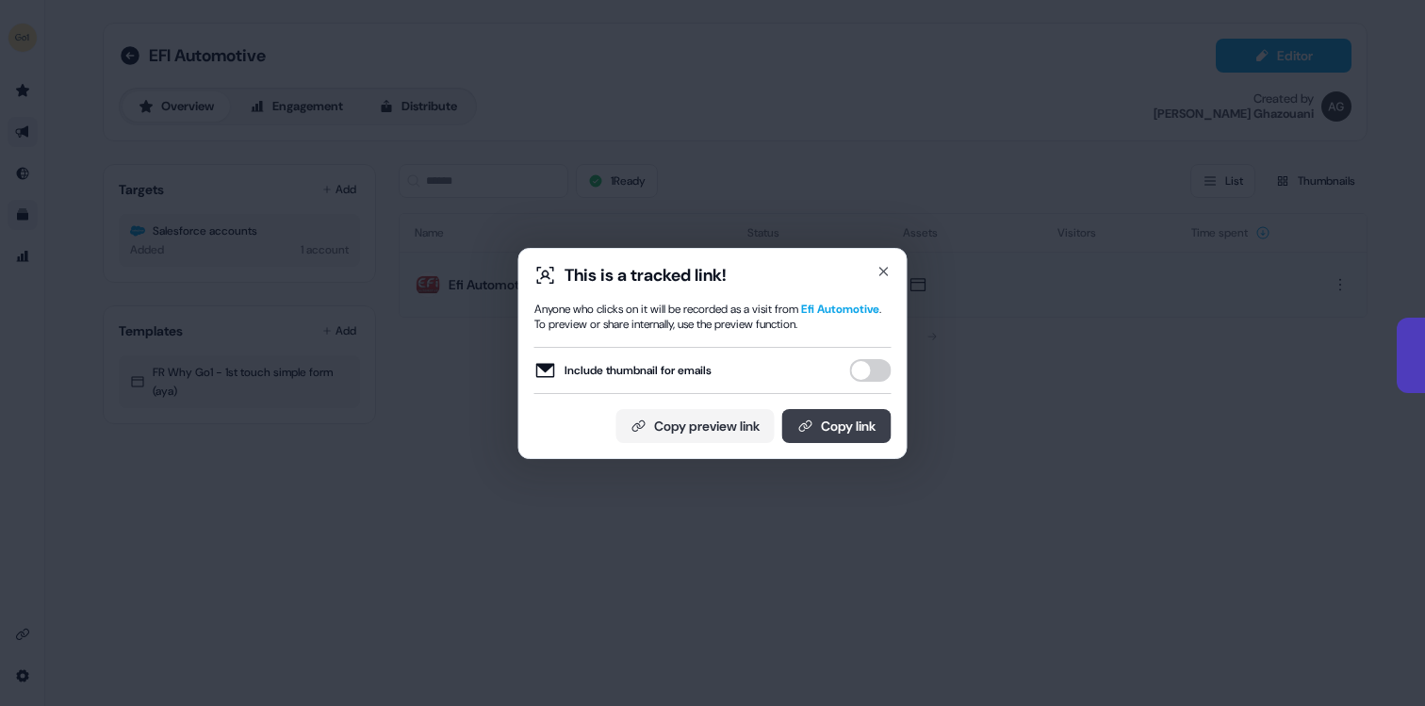
click at [855, 436] on button "Copy link" at bounding box center [836, 426] width 109 height 34
click at [886, 265] on icon "button" at bounding box center [884, 271] width 15 height 15
